Goal: Information Seeking & Learning: Understand process/instructions

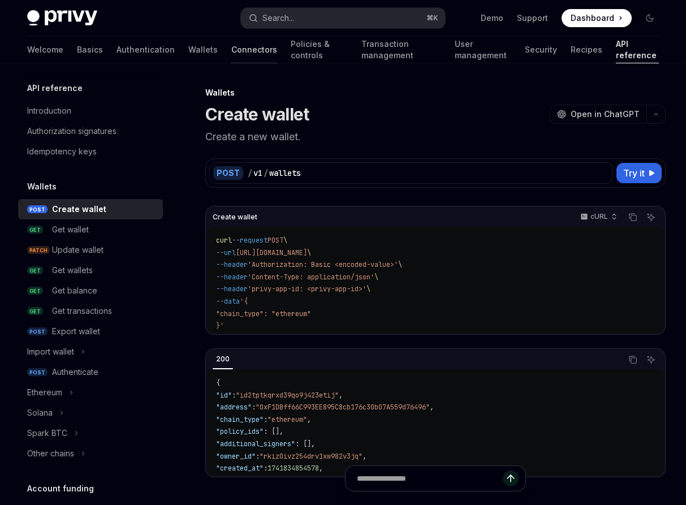
click at [231, 49] on link "Connectors" at bounding box center [254, 49] width 46 height 27
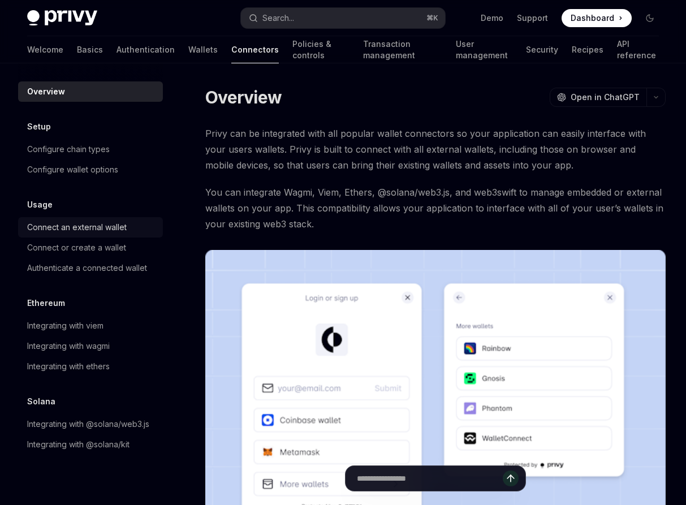
click at [92, 226] on div "Connect an external wallet" at bounding box center [77, 228] width 100 height 14
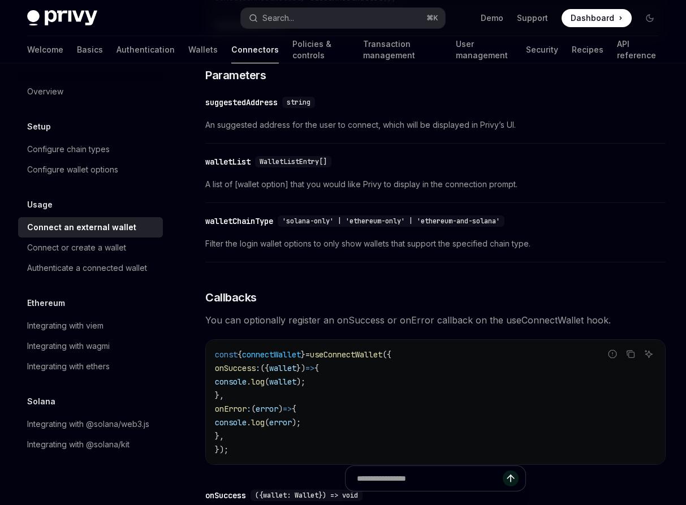
scroll to position [737, 0]
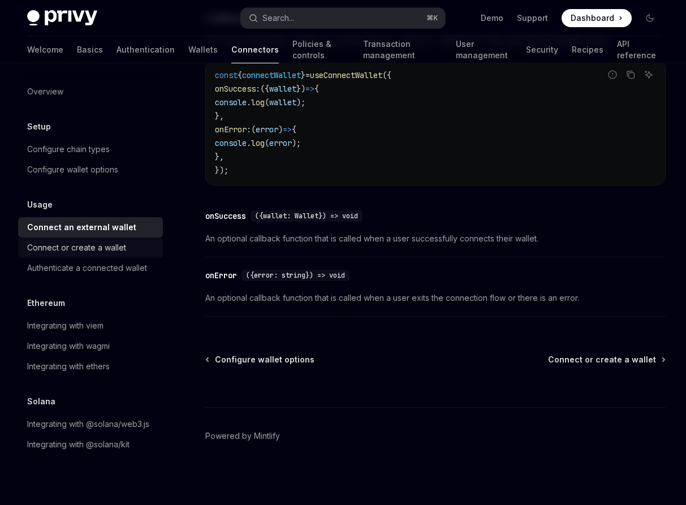
click at [93, 254] on link "Connect or create a wallet" at bounding box center [90, 248] width 145 height 20
type textarea "*"
